Goal: Check status: Check status

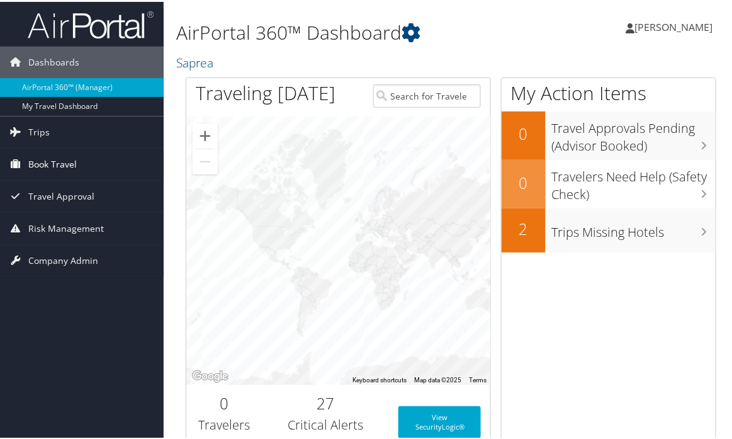
click at [48, 178] on span "Book Travel" at bounding box center [52, 162] width 48 height 31
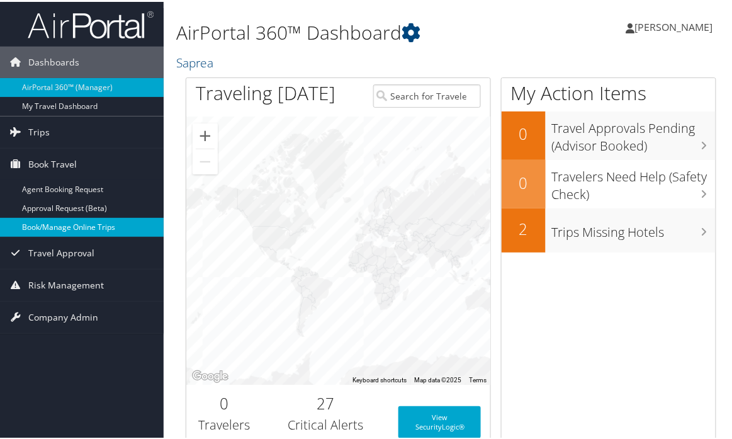
click at [48, 235] on link "Book/Manage Online Trips" at bounding box center [82, 225] width 164 height 19
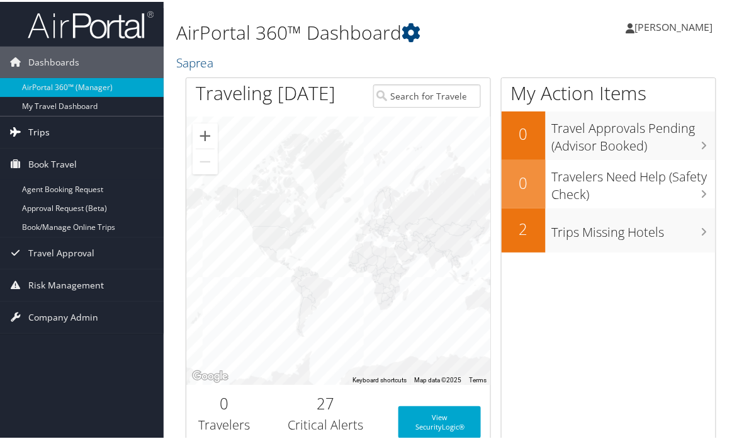
click at [39, 146] on span "Trips" at bounding box center [38, 130] width 21 height 31
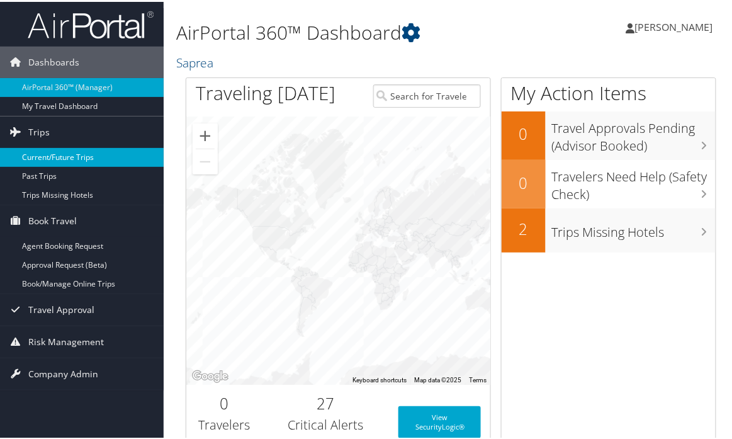
click at [49, 165] on link "Current/Future Trips" at bounding box center [82, 155] width 164 height 19
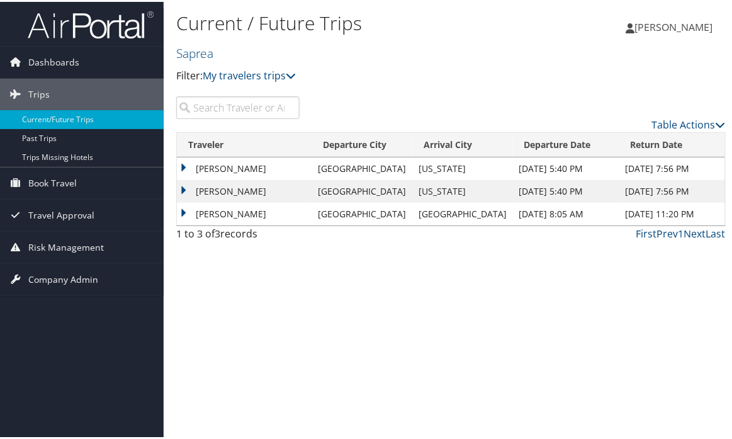
click at [538, 178] on td "Oct 19, 2025 5:40 PM" at bounding box center [566, 166] width 106 height 23
click at [312, 178] on td "Salt Lake City" at bounding box center [362, 166] width 101 height 23
click at [614, 55] on div "Katherine Vegge Katherine Vegge My Settings Travel Agency Contacts View Travel …" at bounding box center [615, 30] width 246 height 48
click at [312, 178] on td "Salt Lake City" at bounding box center [362, 166] width 101 height 23
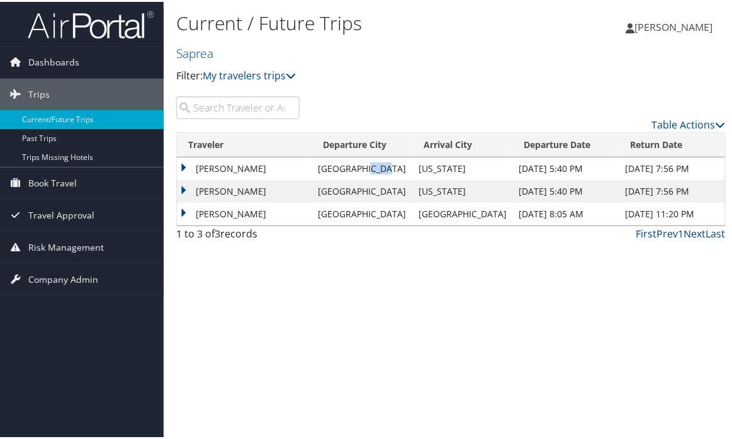
click at [312, 178] on td "Salt Lake City" at bounding box center [362, 166] width 101 height 23
click at [45, 127] on link "Current/Future Trips" at bounding box center [82, 117] width 164 height 19
click at [0, 0] on span at bounding box center [0, 0] width 0 height 0
click at [177, 178] on td "MATTHEW KIP HARTVIGSEN" at bounding box center [244, 166] width 135 height 23
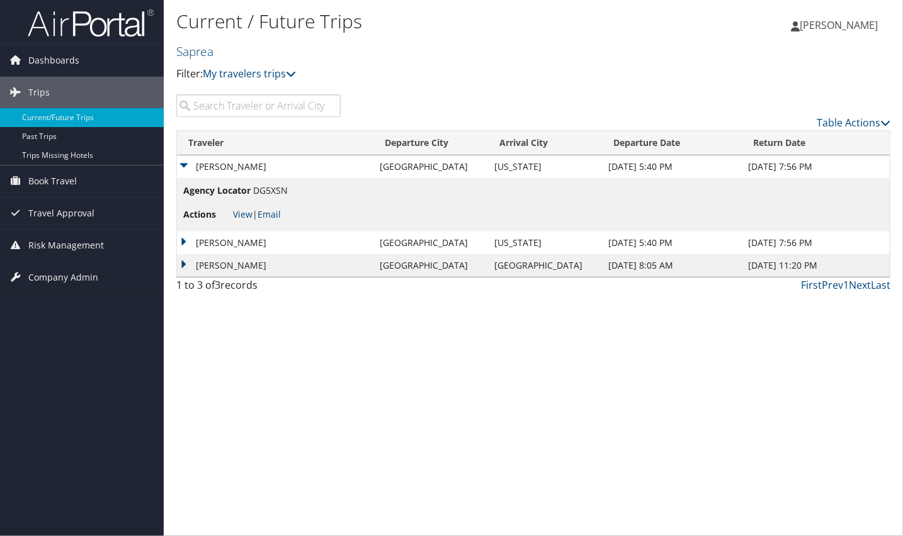
click at [188, 254] on td "[PERSON_NAME]" at bounding box center [275, 243] width 196 height 23
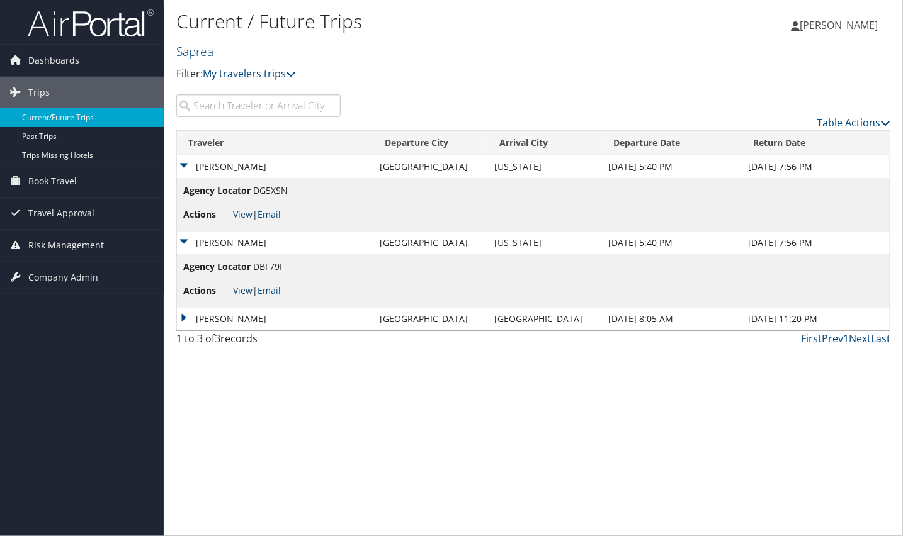
click at [252, 296] on link "View" at bounding box center [243, 290] width 20 height 12
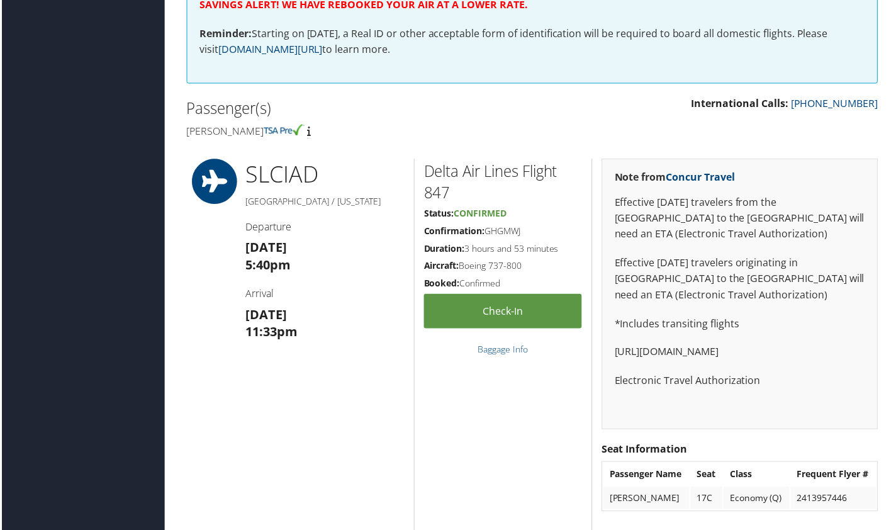
scroll to position [342, 0]
